Goal: Transaction & Acquisition: Book appointment/travel/reservation

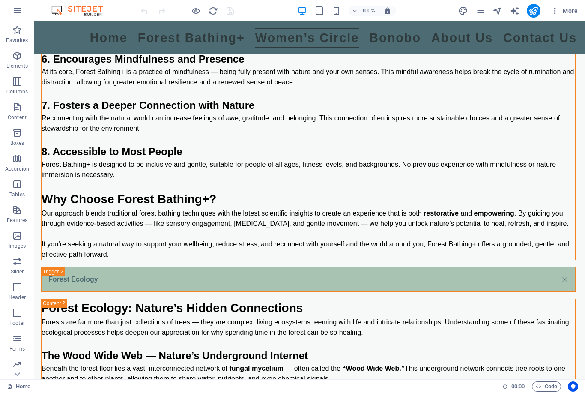
scroll to position [3818, 0]
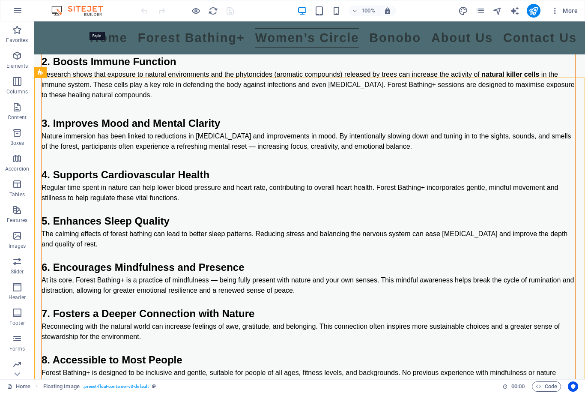
scroll to position [3611, 0]
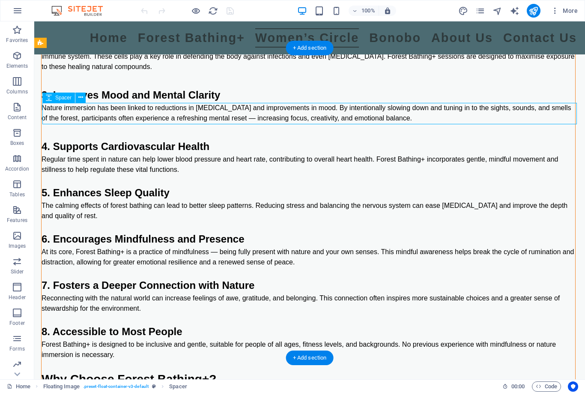
scroll to position [3638, 0]
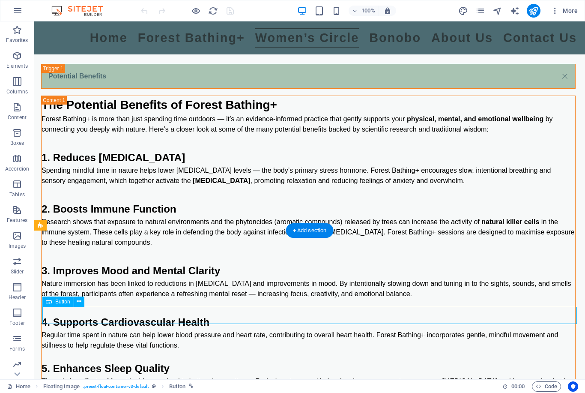
scroll to position [3463, 0]
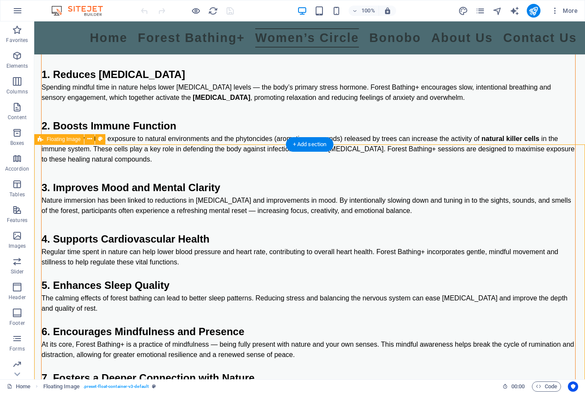
scroll to position [3547, 0]
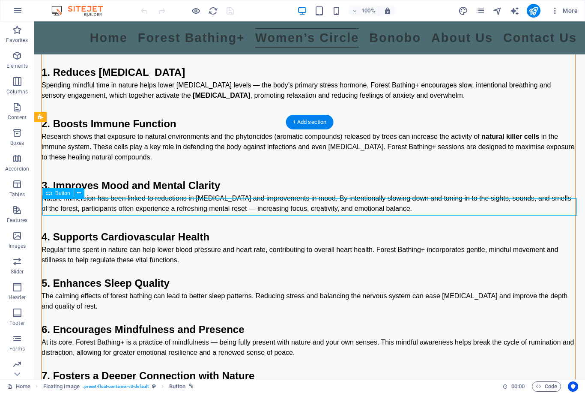
scroll to position [3564, 0]
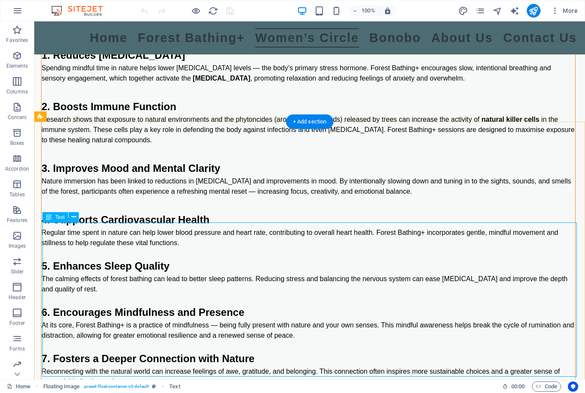
click at [71, 216] on button at bounding box center [74, 217] width 10 height 10
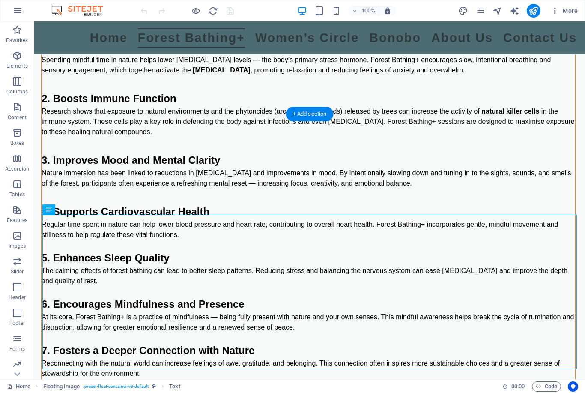
scroll to position [3572, 0]
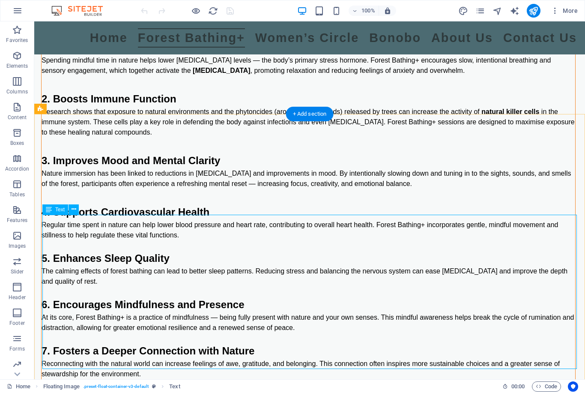
click at [71, 209] on button at bounding box center [74, 209] width 10 height 10
